Goal: Find specific page/section: Find specific page/section

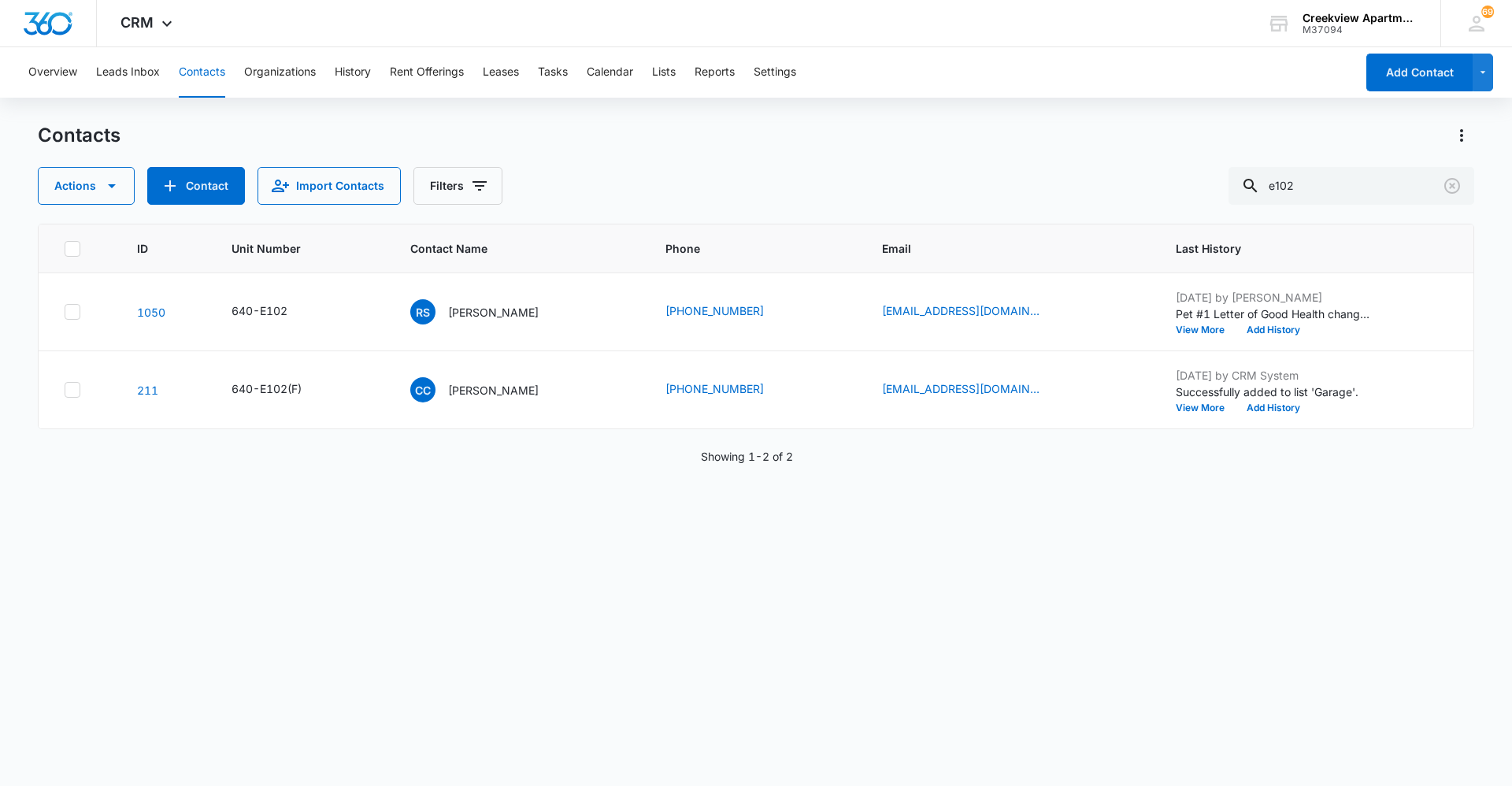
click at [644, 601] on div "ID Unit Number Contact Name Phone Email Last History 1050 640-E102 RS [PERSON_N…" at bounding box center [756, 495] width 1436 height 542
drag, startPoint x: 204, startPoint y: 78, endPoint x: 241, endPoint y: 70, distance: 37.9
click at [204, 78] on button "Contacts" at bounding box center [202, 72] width 46 height 50
drag, startPoint x: 1378, startPoint y: 192, endPoint x: 1187, endPoint y: 200, distance: 191.2
click at [1186, 200] on div "Actions Contact Import Contacts Filters e102" at bounding box center [756, 186] width 1436 height 38
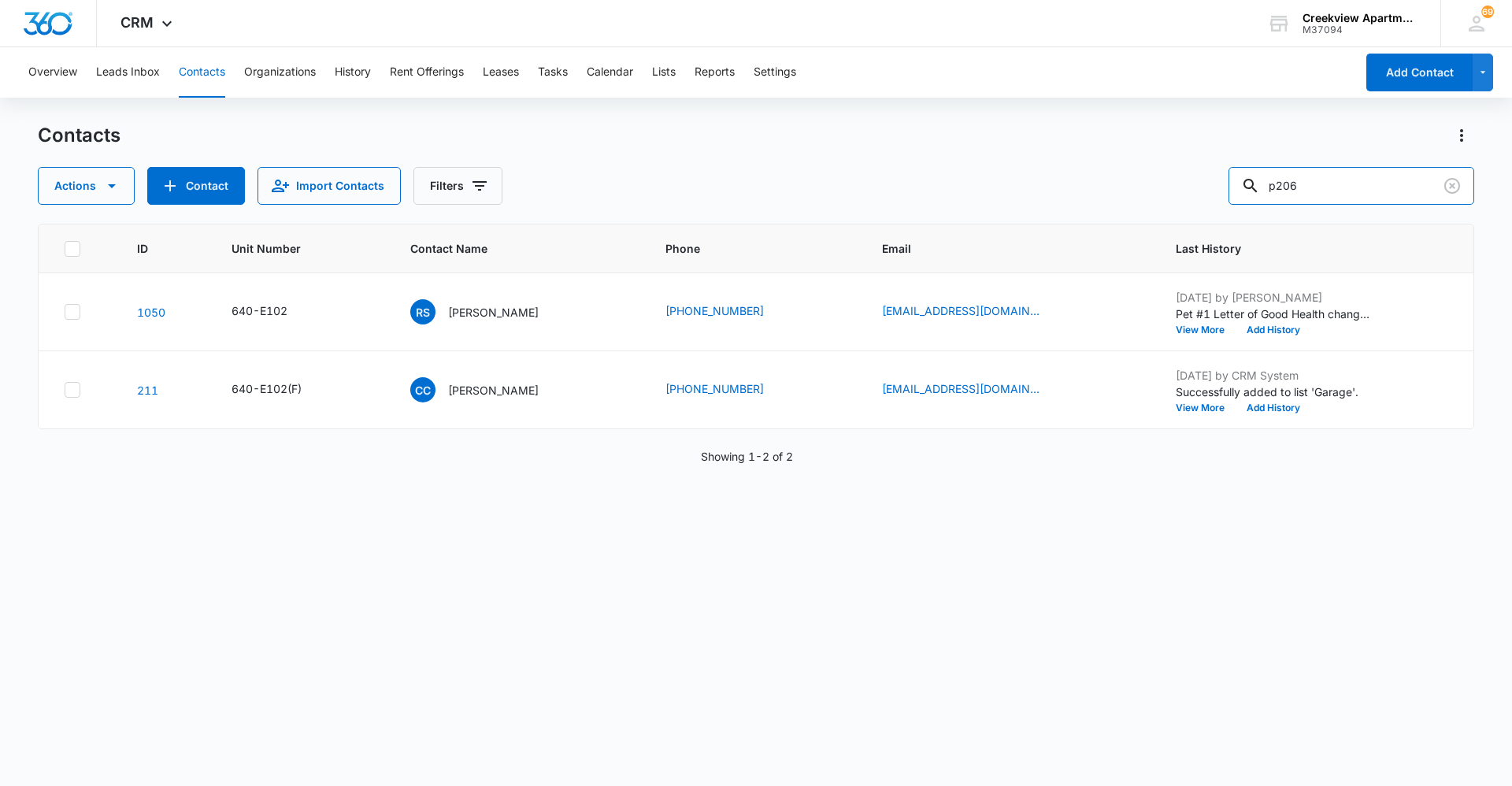
type input "p206"
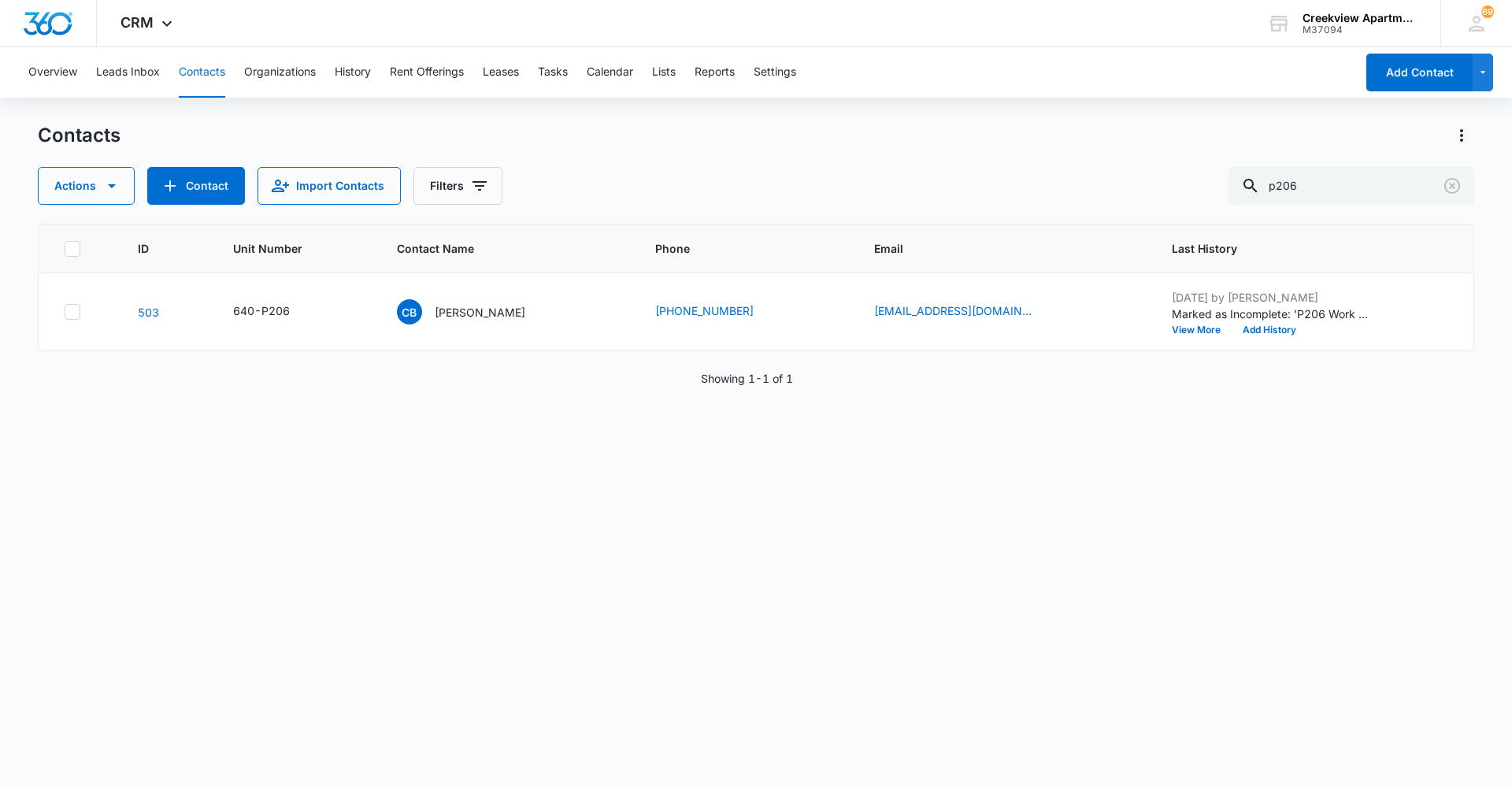
click at [700, 536] on div "ID Unit Number Contact Name Phone Email Last History 503 640-P206 CB [PERSON_NA…" at bounding box center [756, 495] width 1436 height 542
click at [477, 730] on div "ID Unit Number Contact Name Phone Email Last History 503 640-P206 CB [PERSON_NA…" at bounding box center [756, 495] width 1436 height 542
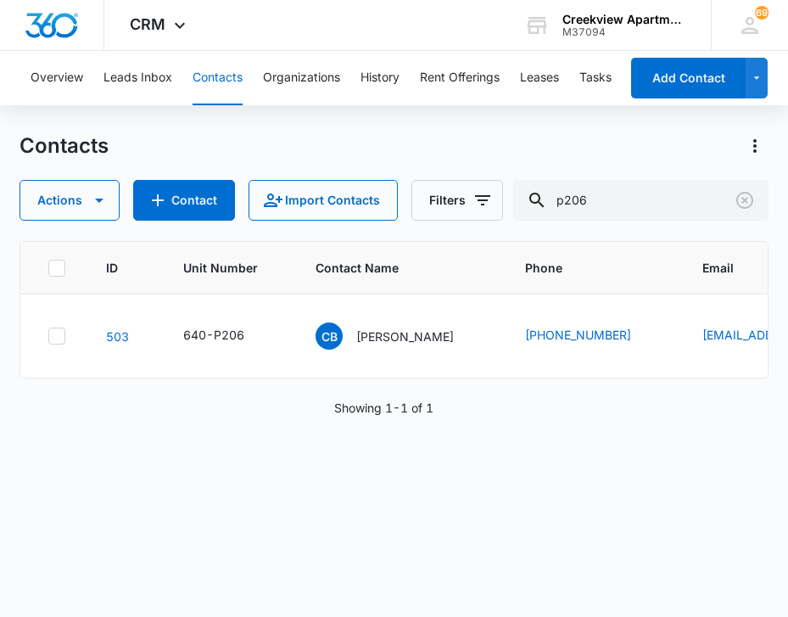
click at [527, 503] on div "ID Unit Number Contact Name Phone Email Last History 503 640-P206 CB [PERSON_NA…" at bounding box center [394, 418] width 749 height 354
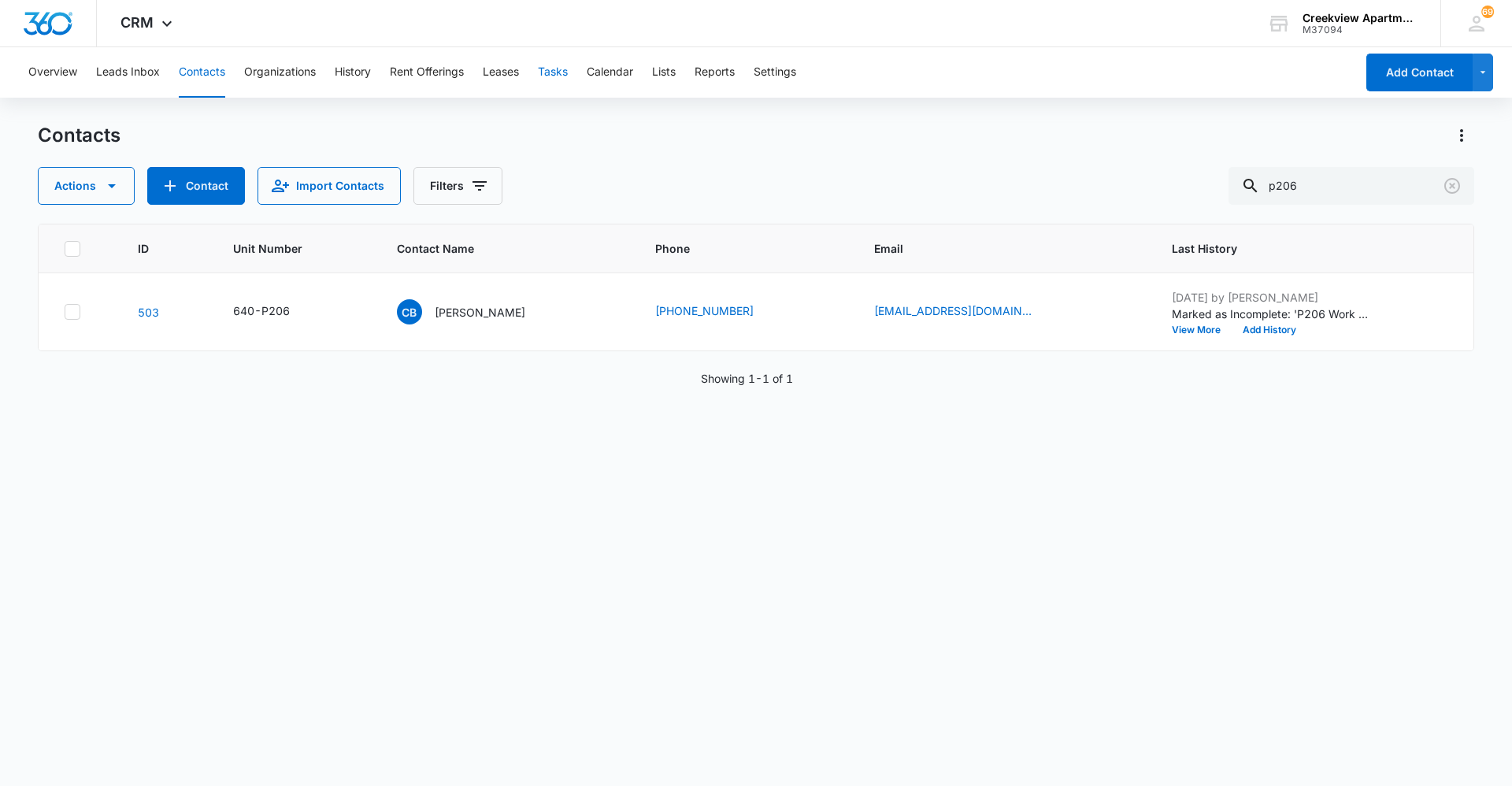
click at [568, 74] on button "Tasks" at bounding box center [552, 72] width 30 height 50
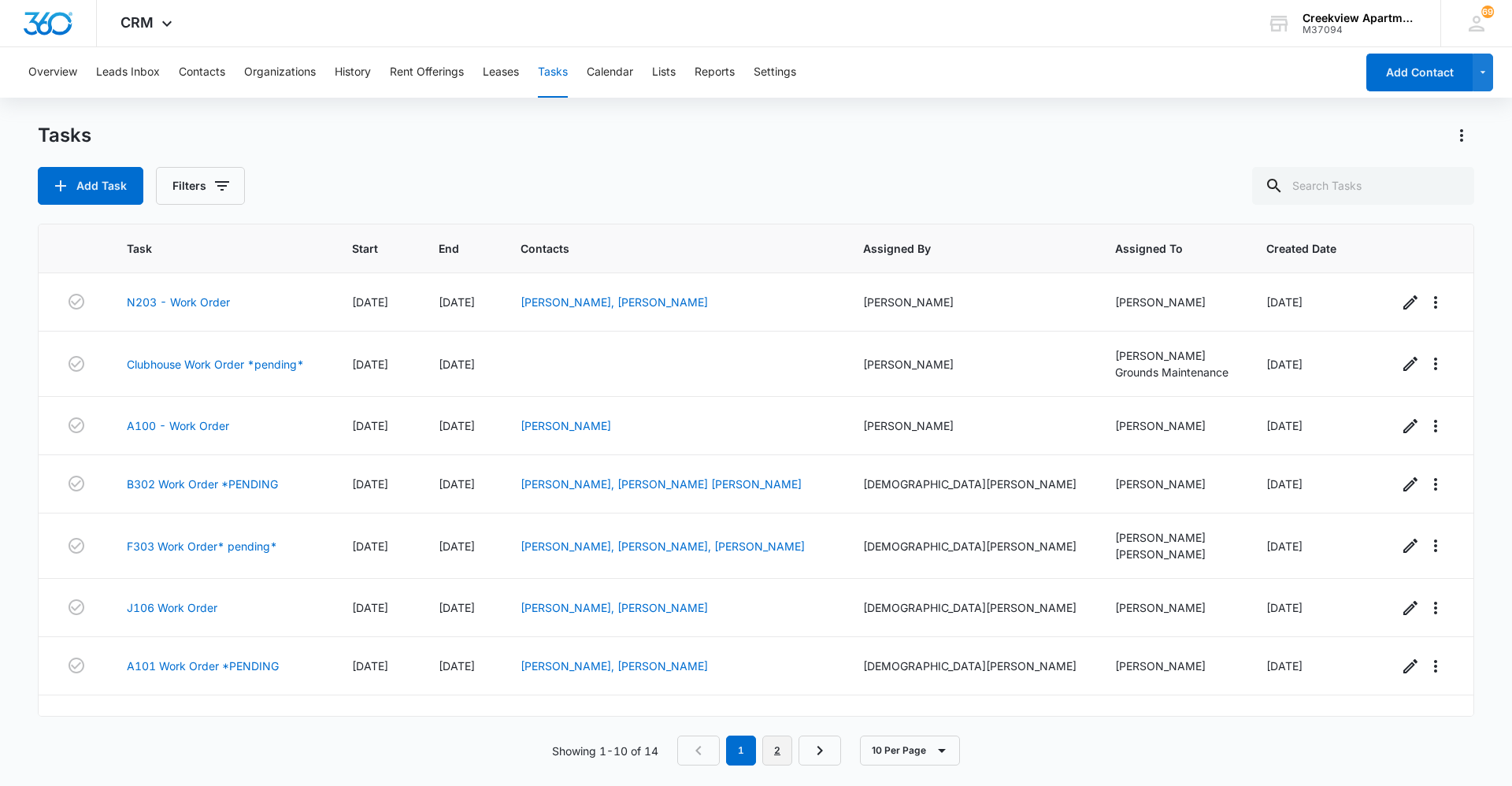
click at [783, 755] on link "2" at bounding box center [777, 750] width 30 height 30
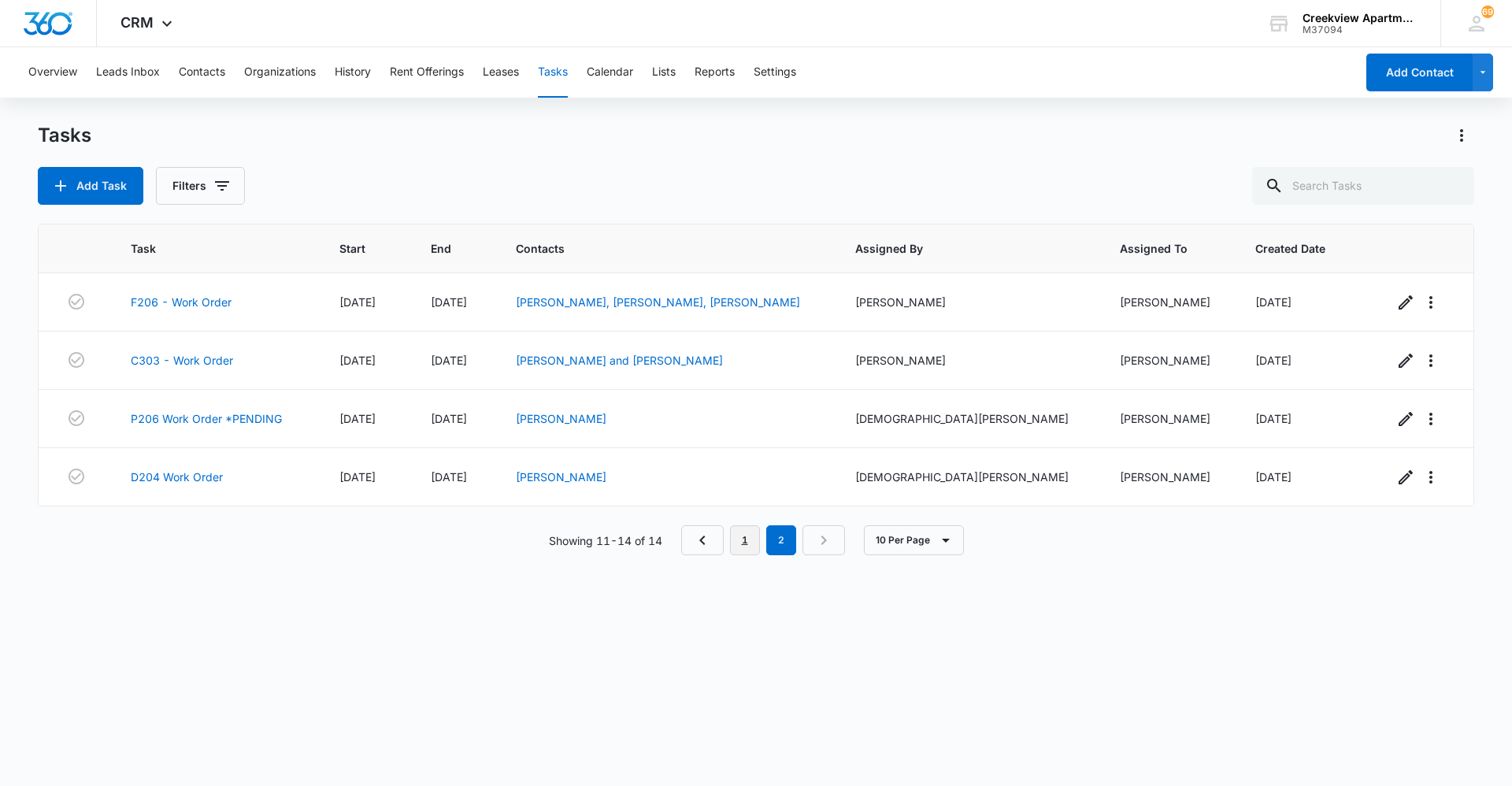
click at [736, 541] on link "1" at bounding box center [744, 540] width 30 height 30
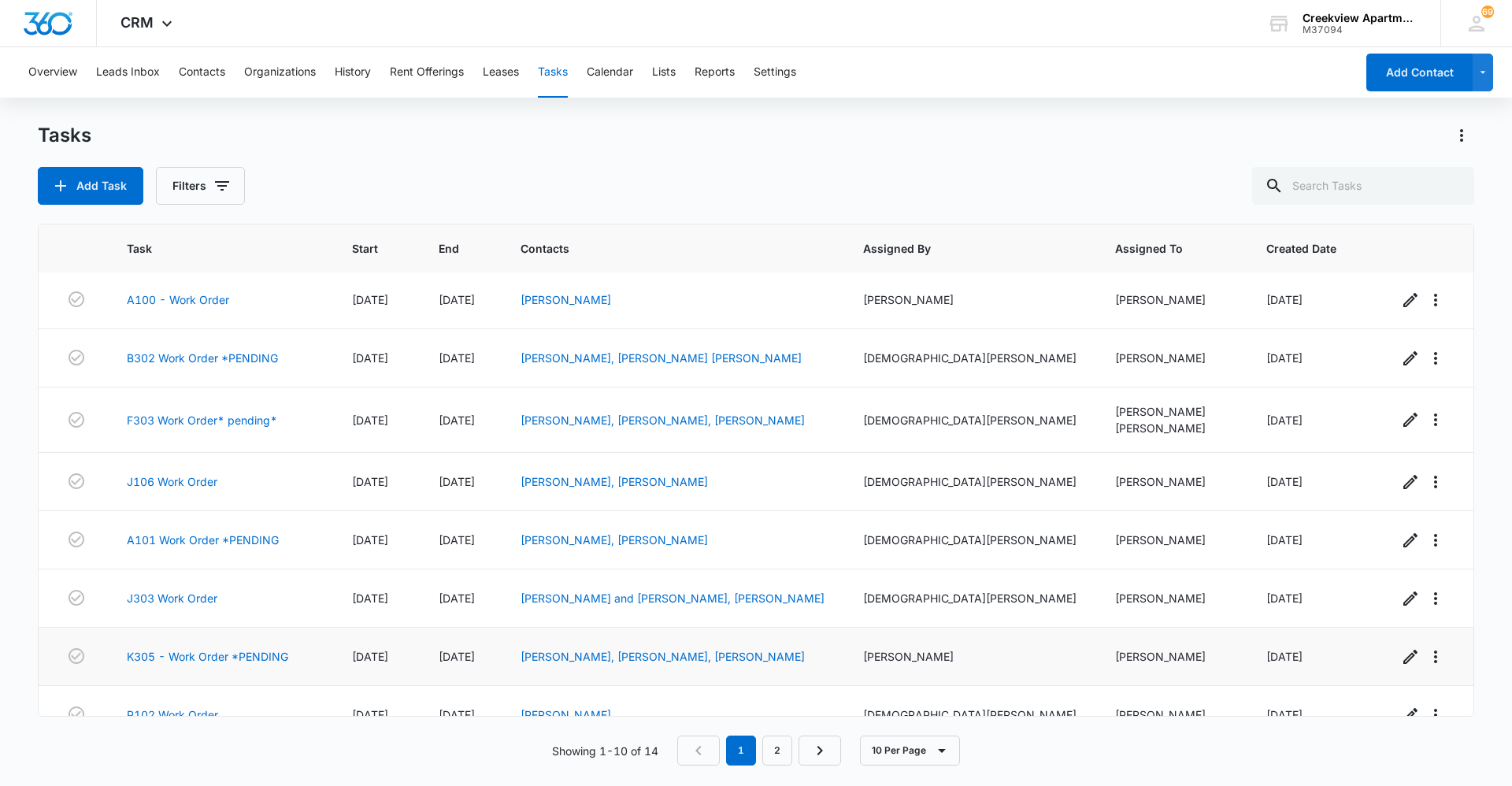
scroll to position [153, 0]
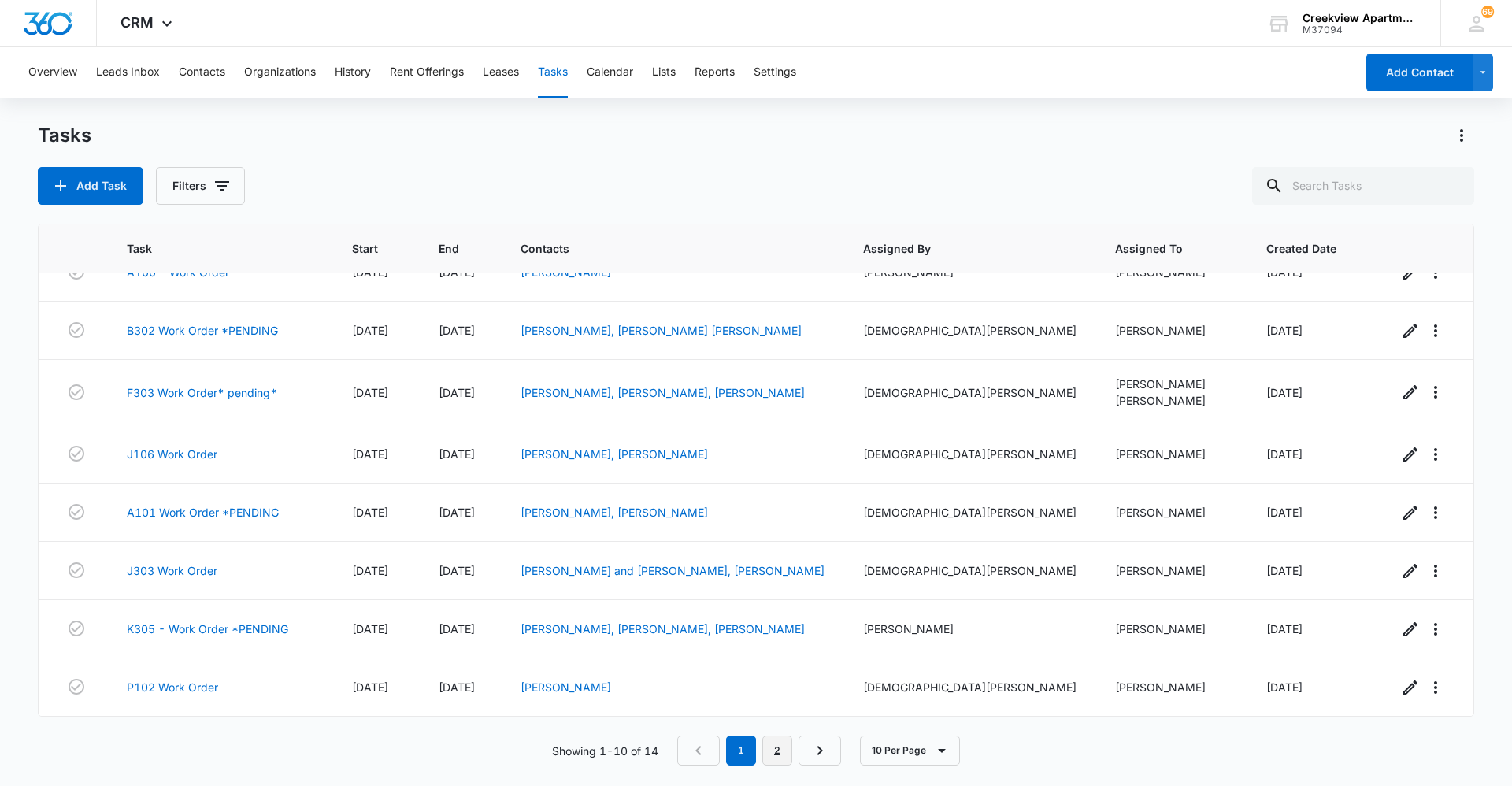
click at [785, 741] on link "2" at bounding box center [777, 750] width 30 height 30
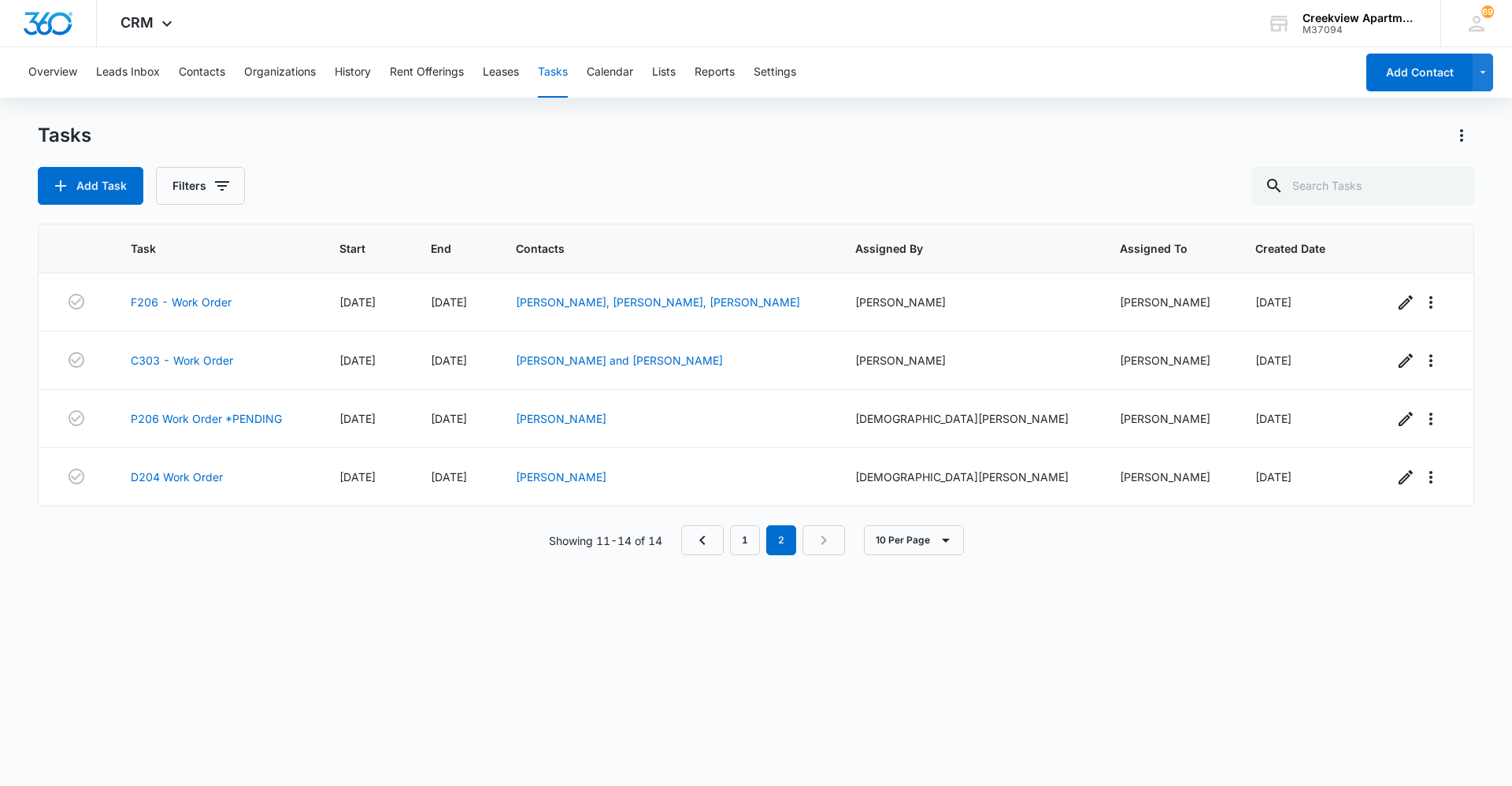
scroll to position [0, 0]
click at [215, 81] on button "Contacts" at bounding box center [202, 72] width 46 height 50
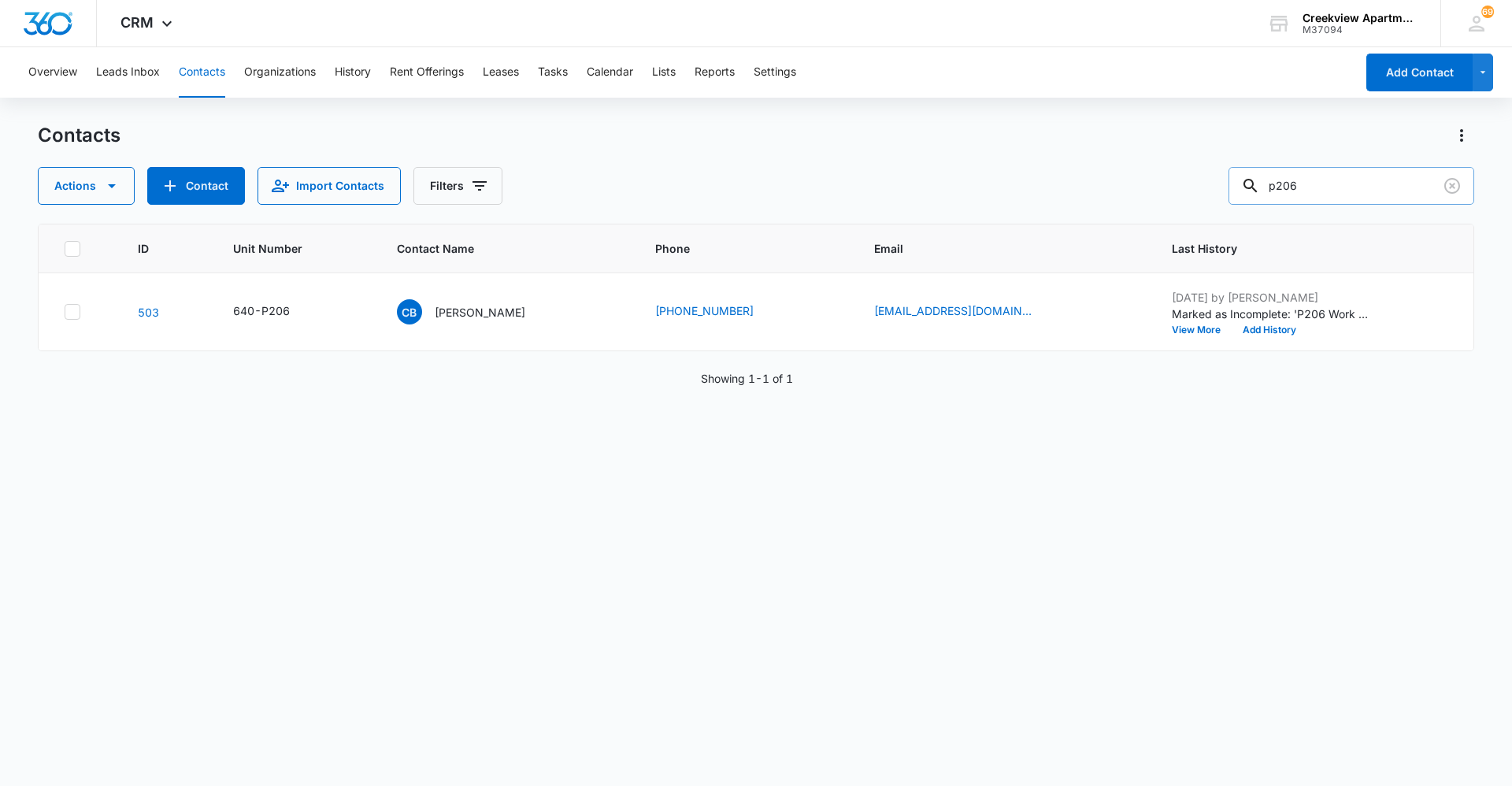
drag, startPoint x: 1287, startPoint y: 190, endPoint x: 1254, endPoint y: 195, distance: 33.4
click at [1254, 195] on div "p206" at bounding box center [1351, 186] width 246 height 38
type input "g206"
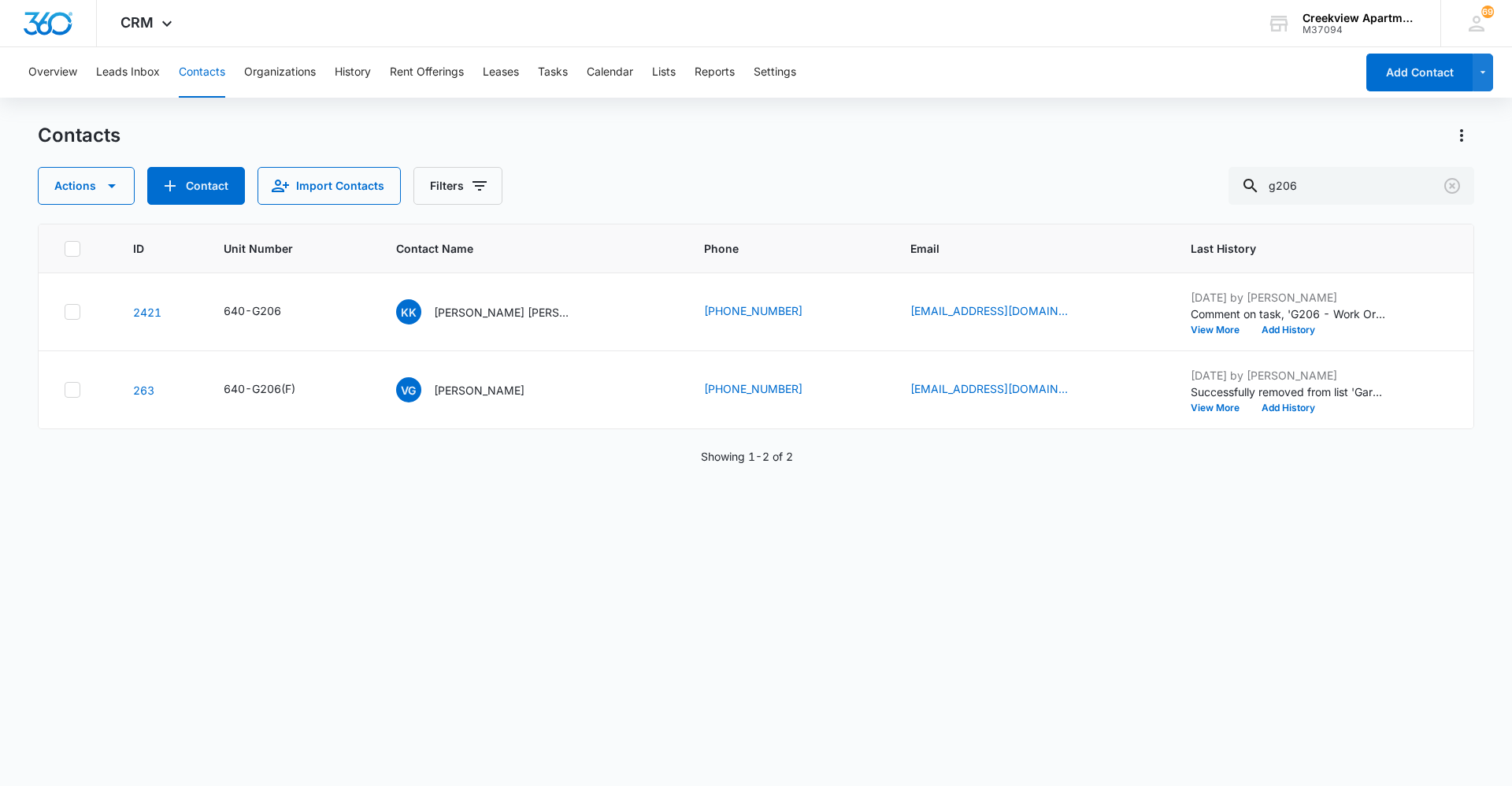
click at [920, 767] on div "Contacts Actions Contact Import Contacts Filters g206 ID Unit Number Contact Na…" at bounding box center [756, 453] width 1436 height 662
click at [1049, 548] on div "ID Unit Number Contact Name Phone Email Last History 2421 640-G206 KK [PERSON_N…" at bounding box center [756, 495] width 1436 height 542
click at [264, 554] on div "ID Unit Number Contact Name Phone Email Last History 2421 640-G206 KK [PERSON_N…" at bounding box center [756, 495] width 1436 height 542
click at [614, 577] on div "ID Unit Number Contact Name Phone Email Last History 2421 640-G206 KK [PERSON_N…" at bounding box center [756, 495] width 1436 height 542
click at [858, 738] on div "ID Unit Number Contact Name Phone Email Last History 2421 640-G206 KK [PERSON_N…" at bounding box center [756, 495] width 1436 height 542
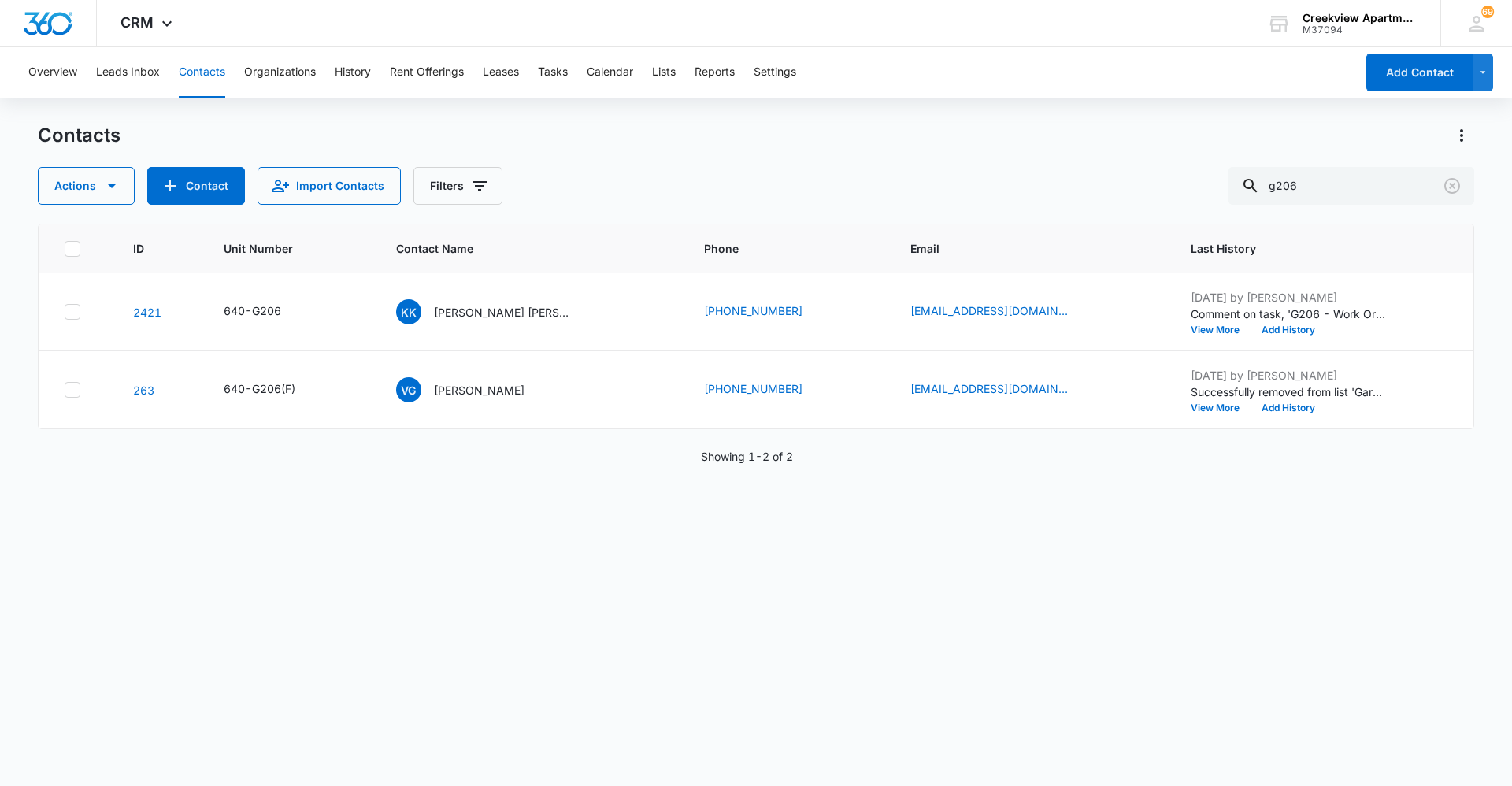
click at [731, 631] on div "ID Unit Number Contact Name Phone Email Last History 2421 640-G206 KK [PERSON_N…" at bounding box center [756, 495] width 1436 height 542
click at [634, 522] on div "ID Unit Number Contact Name Phone Email Last History 2421 640-G206 KK [PERSON_N…" at bounding box center [756, 495] width 1436 height 542
click at [125, 592] on div "ID Unit Number Contact Name Phone Email Last History 2421 640-G206 KK [PERSON_N…" at bounding box center [756, 495] width 1436 height 542
click at [797, 647] on div "ID Unit Number Contact Name Phone Email Last History 2421 640-G206 KK [PERSON_N…" at bounding box center [756, 495] width 1436 height 542
click at [301, 596] on div "ID Unit Number Contact Name Phone Email Last History 2421 640-G206 KK [PERSON_N…" at bounding box center [756, 495] width 1436 height 542
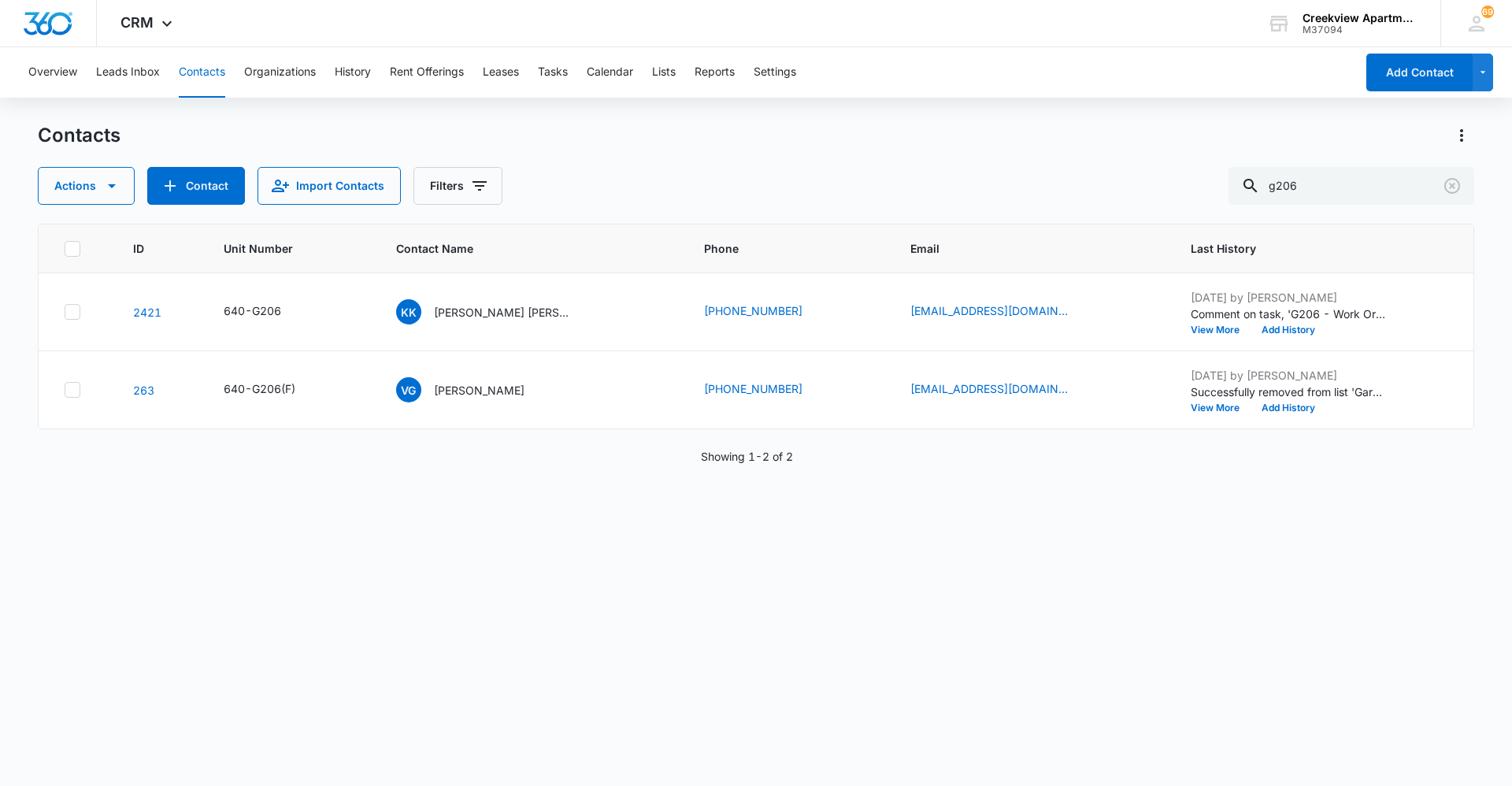
click at [1086, 740] on div "ID Unit Number Contact Name Phone Email Last History 2421 640-G206 KK [PERSON_N…" at bounding box center [756, 495] width 1436 height 542
click at [212, 92] on button "Contacts" at bounding box center [202, 72] width 46 height 50
drag, startPoint x: 1350, startPoint y: 174, endPoint x: 1285, endPoint y: 187, distance: 66.3
click at [1285, 187] on input "g206" at bounding box center [1351, 186] width 246 height 38
click at [858, 729] on div "ID Unit Number Contact Name Phone Email Last History 2421 640-G206 KK [PERSON_N…" at bounding box center [756, 495] width 1436 height 542
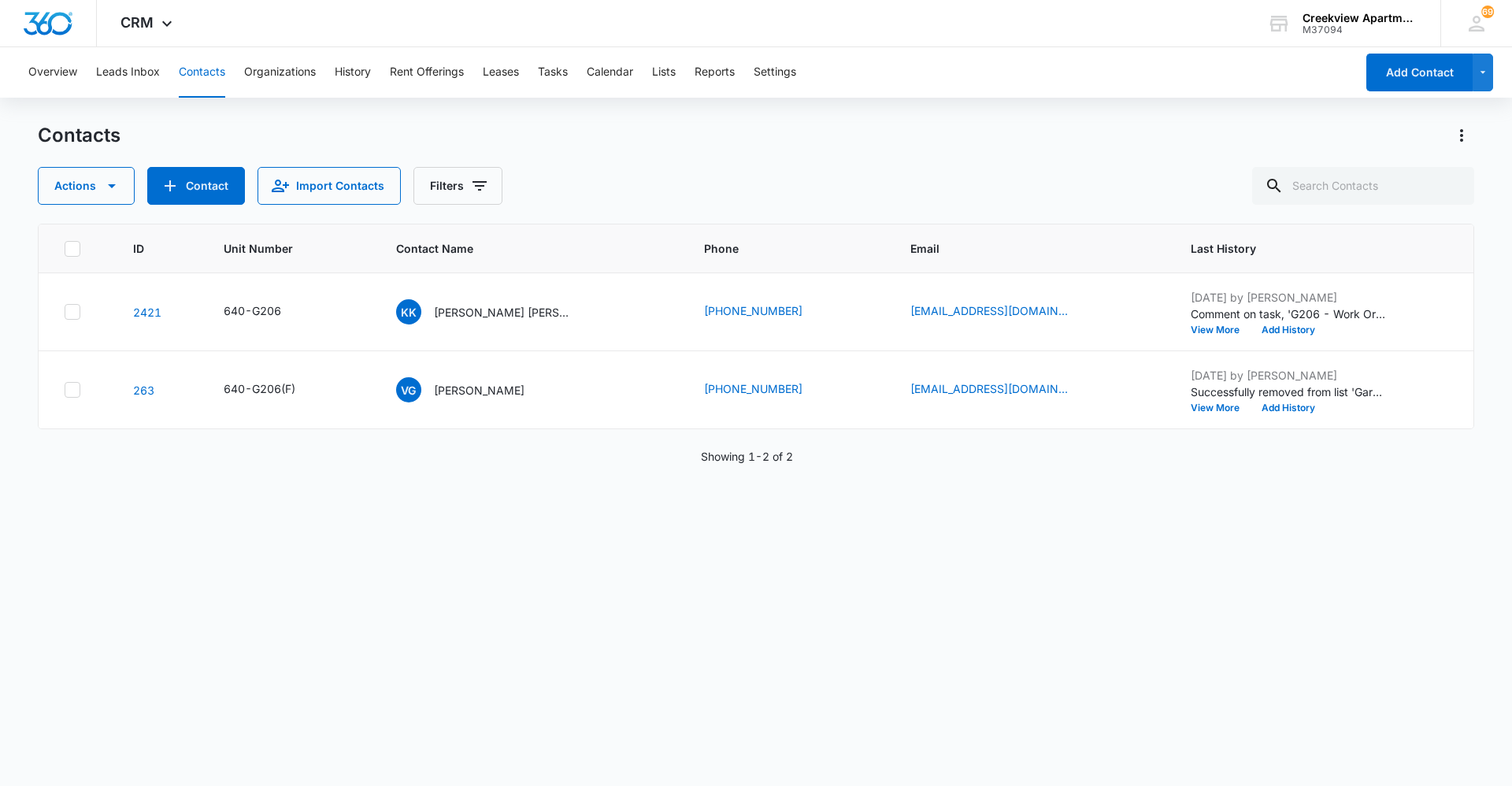
click at [667, 623] on div "ID Unit Number Contact Name Phone Email Last History 2421 640-G206 KK [PERSON_N…" at bounding box center [756, 495] width 1436 height 542
click at [827, 761] on div "ID Unit Number Contact Name Phone Email Last History 2421 640-G206 KK [PERSON_N…" at bounding box center [756, 495] width 1436 height 542
click at [779, 537] on div "ID Unit Number Contact Name Phone Email Last History 2421 640-G206 KK [PERSON_N…" at bounding box center [756, 495] width 1436 height 542
click at [922, 746] on div "ID Unit Number Contact Name Phone Email Last History 2421 640-G206 KK [PERSON_N…" at bounding box center [756, 495] width 1436 height 542
click at [563, 599] on div "ID Unit Number Contact Name Phone Email Last History 2421 640-G206 KK [PERSON_N…" at bounding box center [756, 495] width 1436 height 542
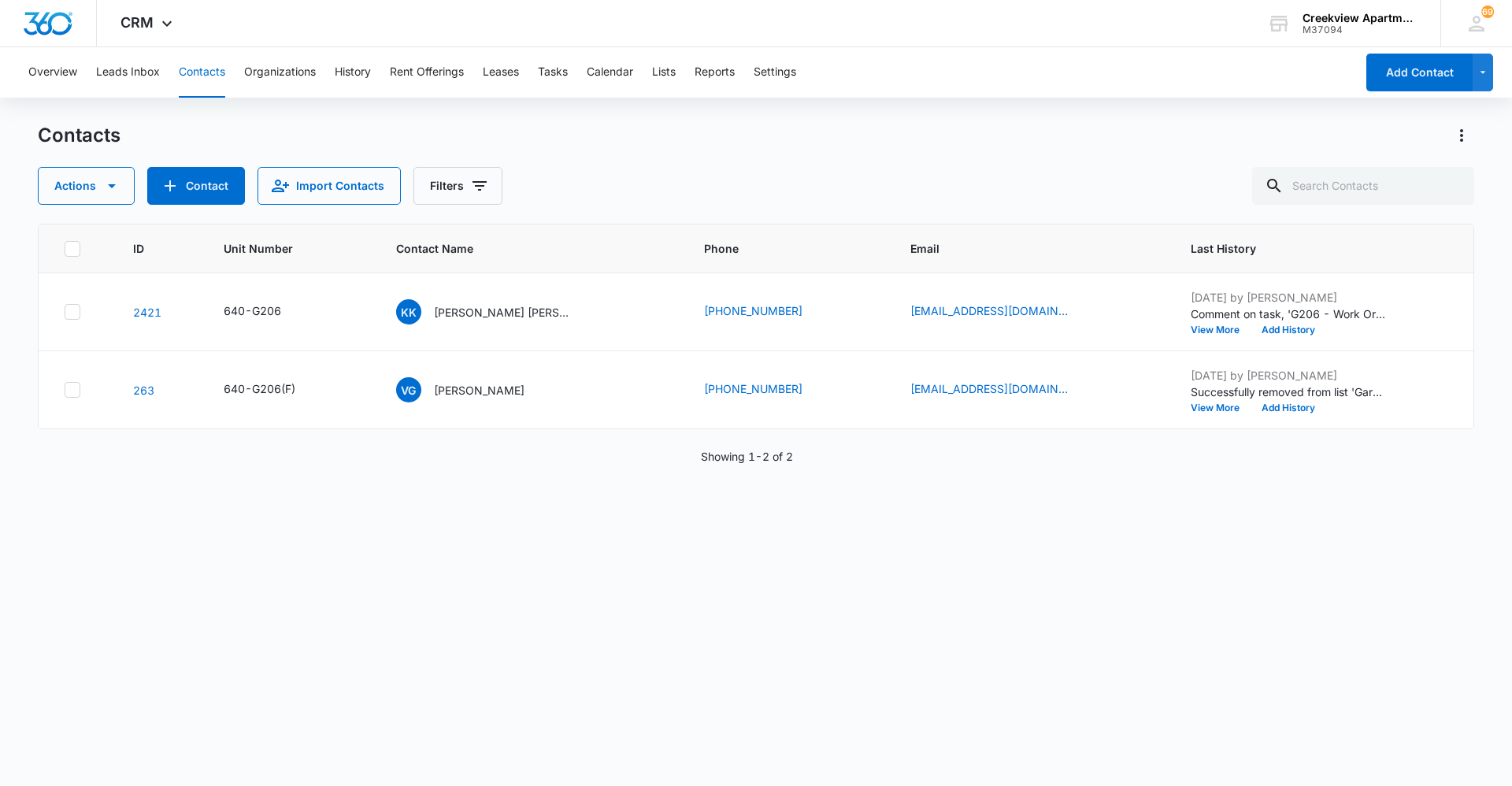
click at [825, 663] on div "ID Unit Number Contact Name Phone Email Last History 2421 640-G206 KK [PERSON_N…" at bounding box center [756, 495] width 1436 height 542
click at [915, 713] on div "ID Unit Number Contact Name Phone Email Last History 2421 640-G206 KK [PERSON_N…" at bounding box center [756, 495] width 1436 height 542
click at [684, 591] on div "ID Unit Number Contact Name Phone Email Last History 2421 640-G206 KK [PERSON_N…" at bounding box center [756, 495] width 1436 height 542
click at [850, 734] on div "ID Unit Number Contact Name Phone Email Last History 2421 640-G206 KK [PERSON_N…" at bounding box center [756, 495] width 1436 height 542
click at [605, 510] on div "ID Unit Number Contact Name Phone Email Last History 2421 640-G206 KK [PERSON_N…" at bounding box center [756, 495] width 1436 height 542
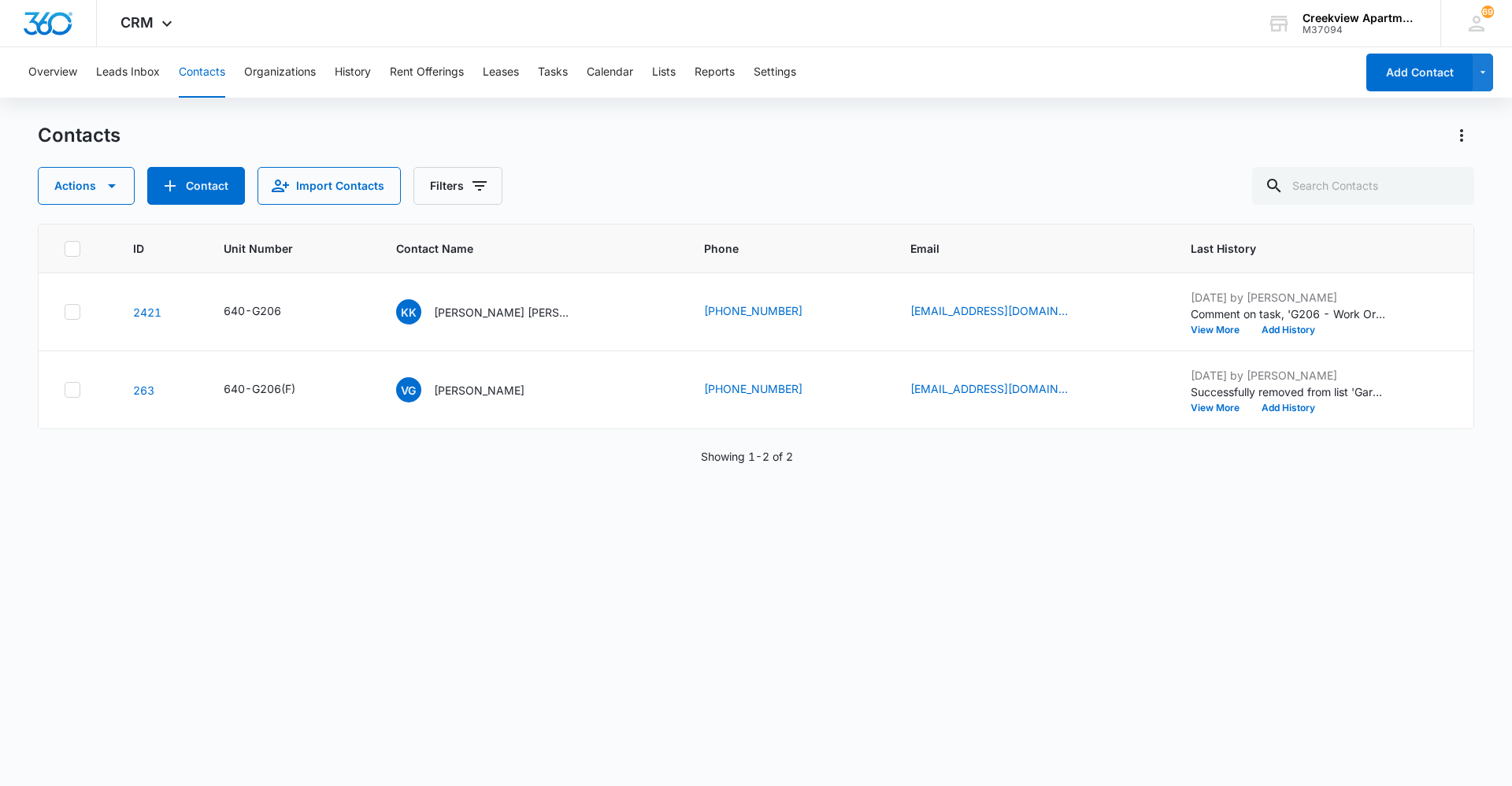
click at [480, 469] on div "ID Unit Number Contact Name Phone Email Last History 2421 640-G206 KK [PERSON_N…" at bounding box center [756, 495] width 1436 height 542
click at [769, 757] on div "ID Unit Number Contact Name Phone Email Last History 2421 640-G206 KK [PERSON_N…" at bounding box center [756, 495] width 1436 height 542
drag, startPoint x: 778, startPoint y: 683, endPoint x: 789, endPoint y: 683, distance: 11.0
click at [778, 683] on div "ID Unit Number Contact Name Phone Email Last History 2421 640-G206 KK [PERSON_N…" at bounding box center [756, 495] width 1436 height 542
click at [650, 569] on div "ID Unit Number Contact Name Phone Email Last History 2421 640-G206 KK [PERSON_N…" at bounding box center [756, 495] width 1436 height 542
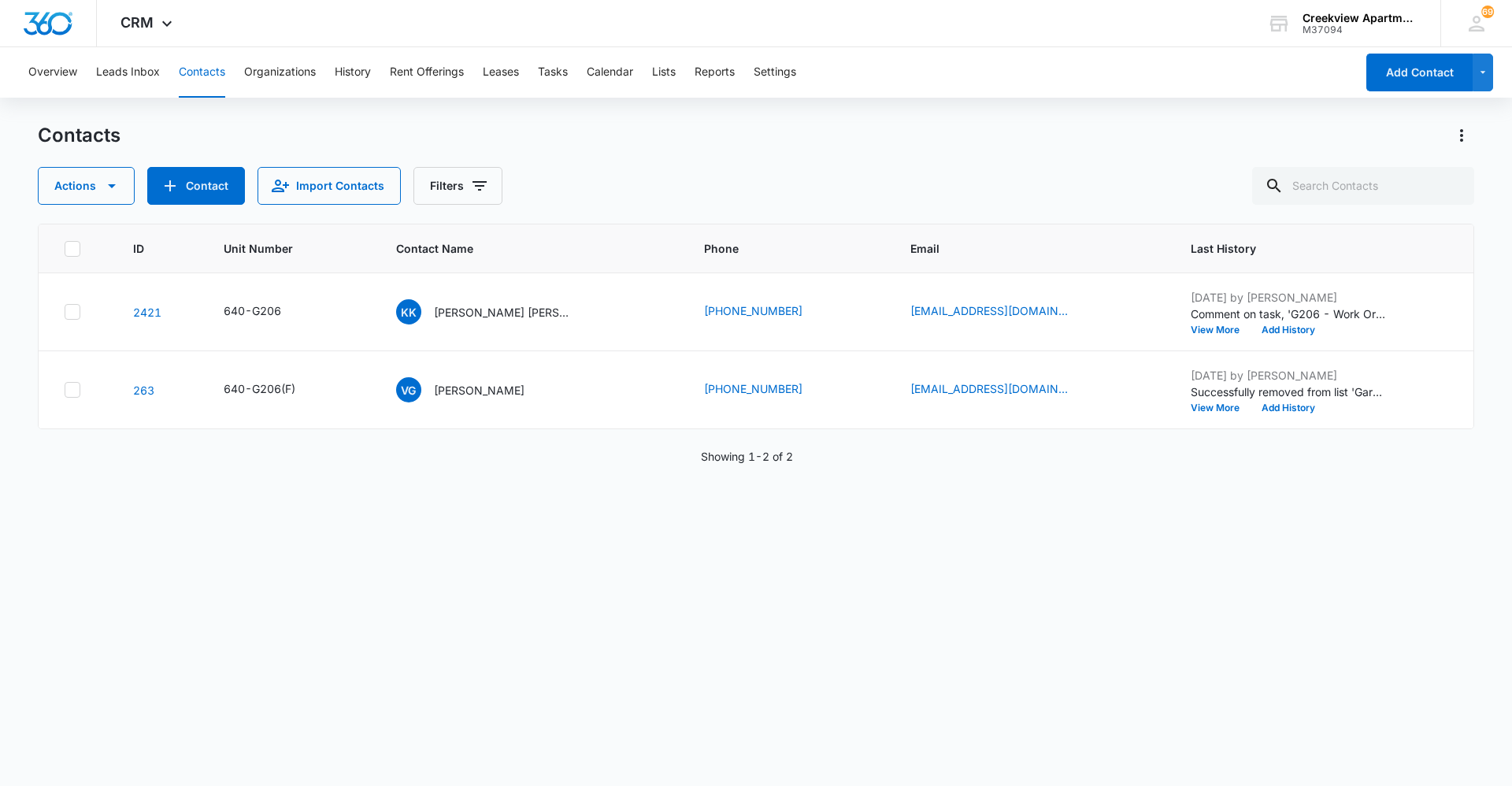
drag, startPoint x: 719, startPoint y: 637, endPoint x: 782, endPoint y: 642, distance: 63.2
click at [719, 637] on div "ID Unit Number Contact Name Phone Email Last History 2421 640-G206 KK [PERSON_N…" at bounding box center [756, 495] width 1436 height 542
click at [190, 79] on button "Contacts" at bounding box center [202, 72] width 46 height 50
click at [1340, 165] on div "Contacts Actions Contact Import Contacts Filters" at bounding box center [756, 163] width 1436 height 82
click at [1338, 169] on input "text" at bounding box center [1363, 186] width 222 height 38
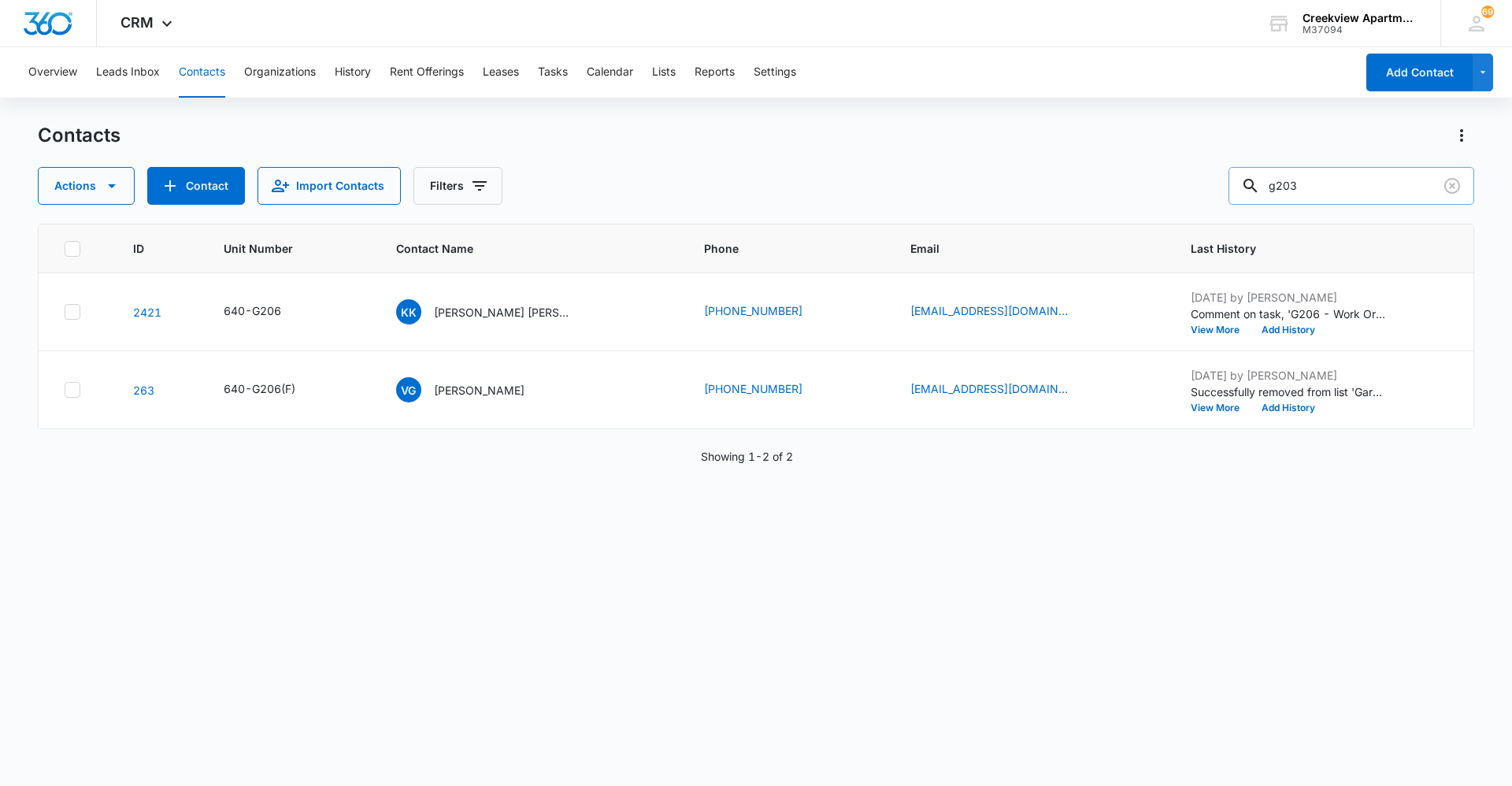
type input "g203"
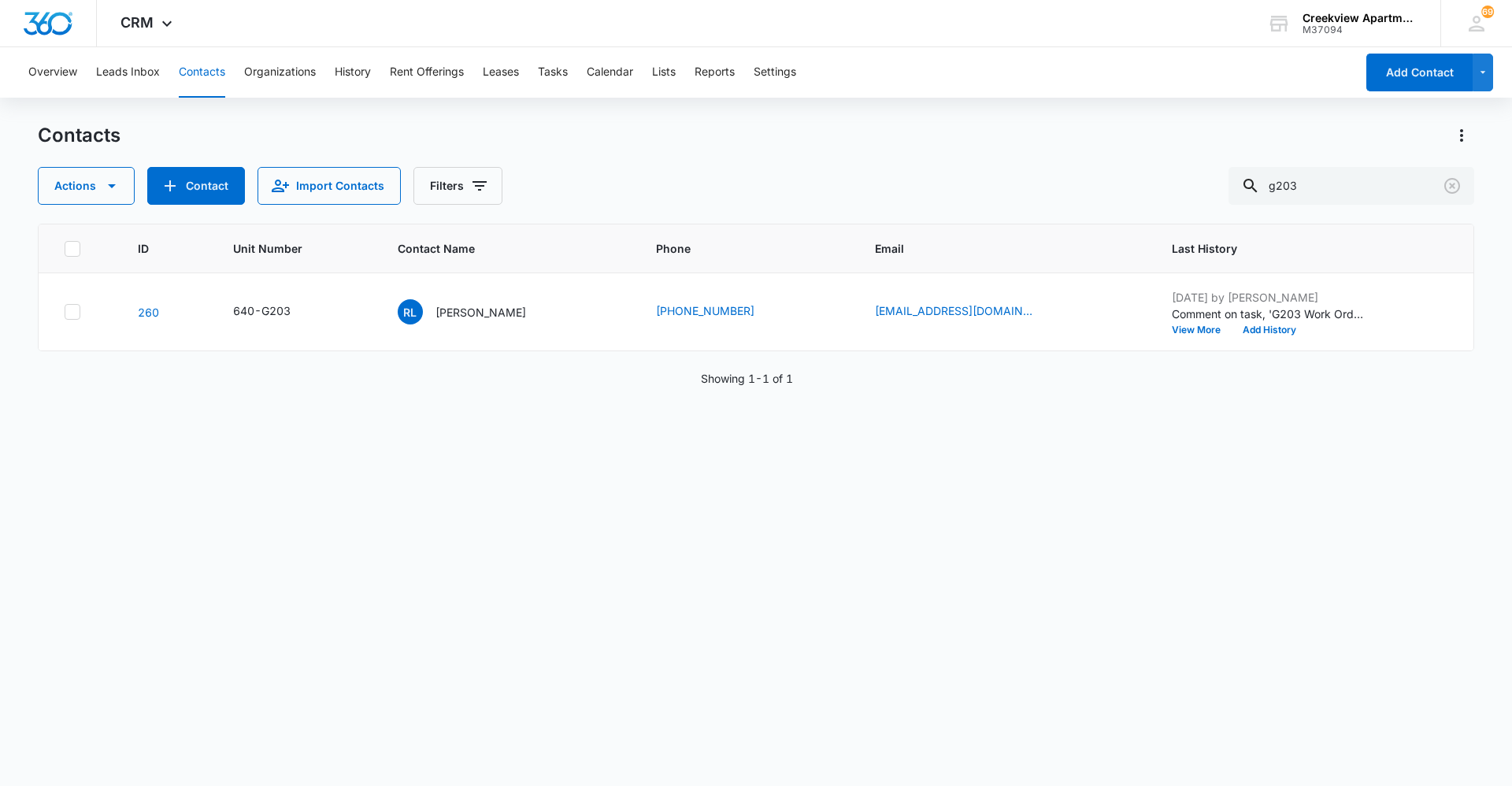
drag, startPoint x: 273, startPoint y: 526, endPoint x: 553, endPoint y: 598, distance: 289.1
click at [263, 521] on div "ID Unit Number Contact Name Phone Email Last History 260 640-G203 [PERSON_NAME]…" at bounding box center [756, 495] width 1436 height 542
click at [362, 496] on div "ID Unit Number Contact Name Phone Email Last History 260 640-G203 [PERSON_NAME]…" at bounding box center [756, 495] width 1436 height 542
click at [246, 497] on div "ID Unit Number Contact Name Phone Email Last History 260 640-G203 [PERSON_NAME]…" at bounding box center [756, 495] width 1436 height 542
click at [200, 571] on div "ID Unit Number Contact Name Phone Email Last History 260 640-G203 [PERSON_NAME]…" at bounding box center [756, 495] width 1436 height 542
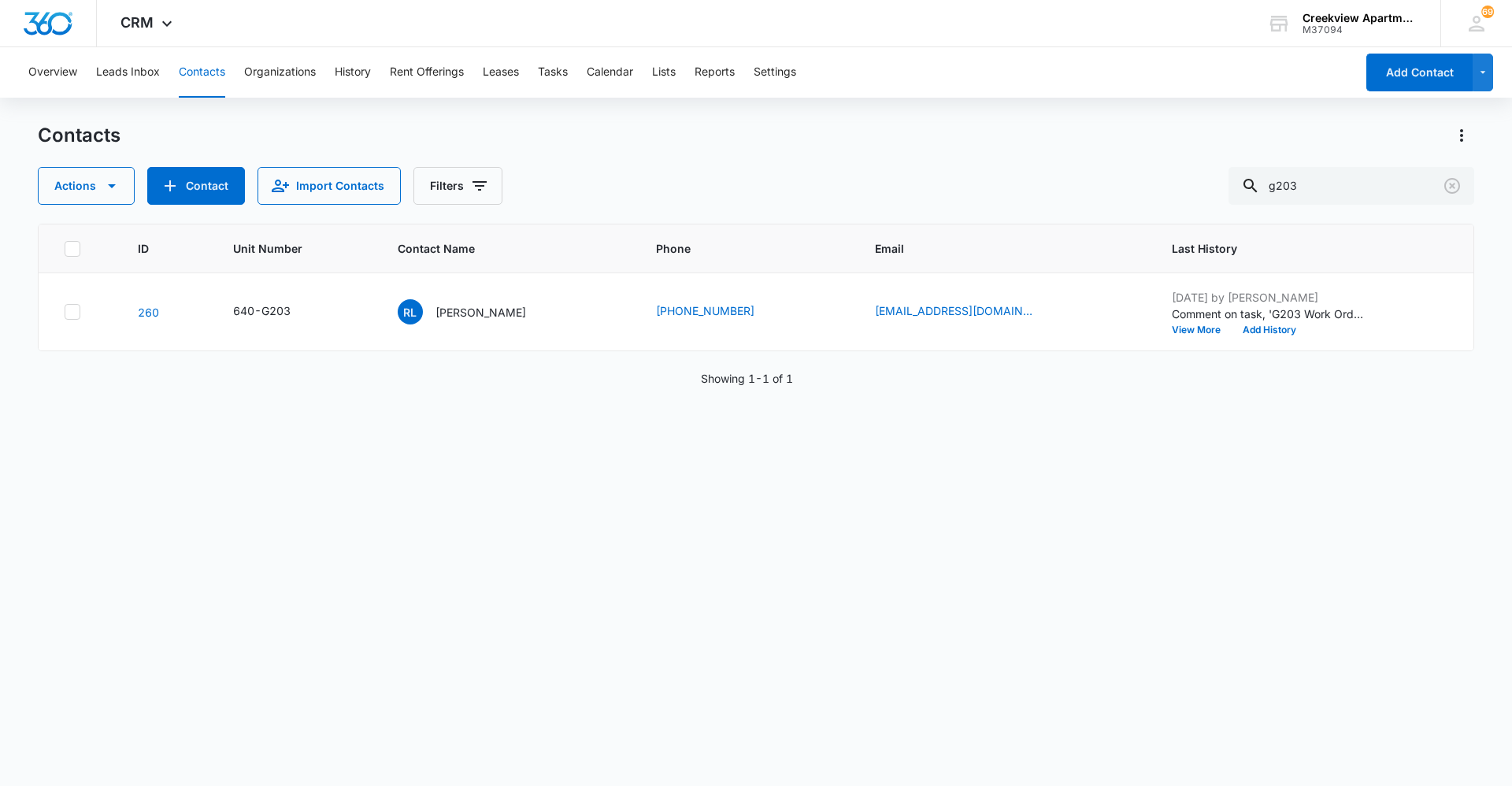
click at [798, 703] on div "ID Unit Number Contact Name Phone Email Last History 260 640-G203 [PERSON_NAME]…" at bounding box center [756, 495] width 1436 height 542
